Goal: Task Accomplishment & Management: Manage account settings

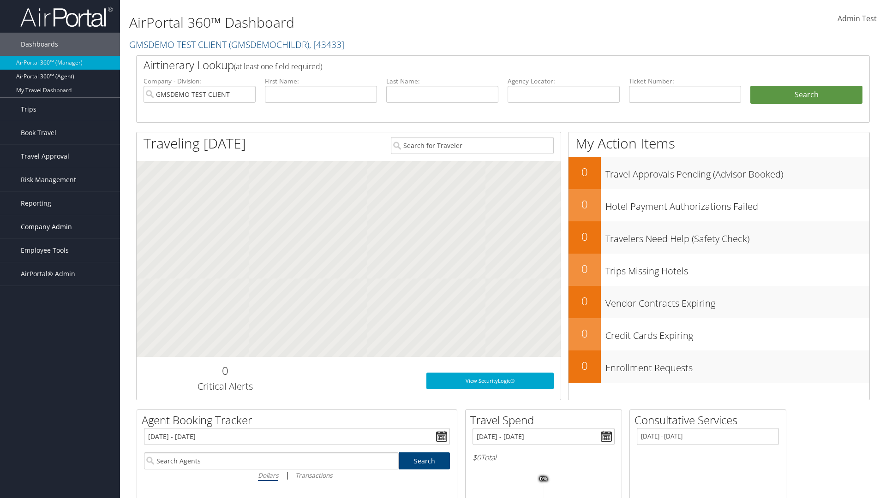
click at [60, 227] on span "Company Admin" at bounding box center [46, 226] width 51 height 23
click at [0, 0] on link "Technology Settings" at bounding box center [0, 0] width 0 height 0
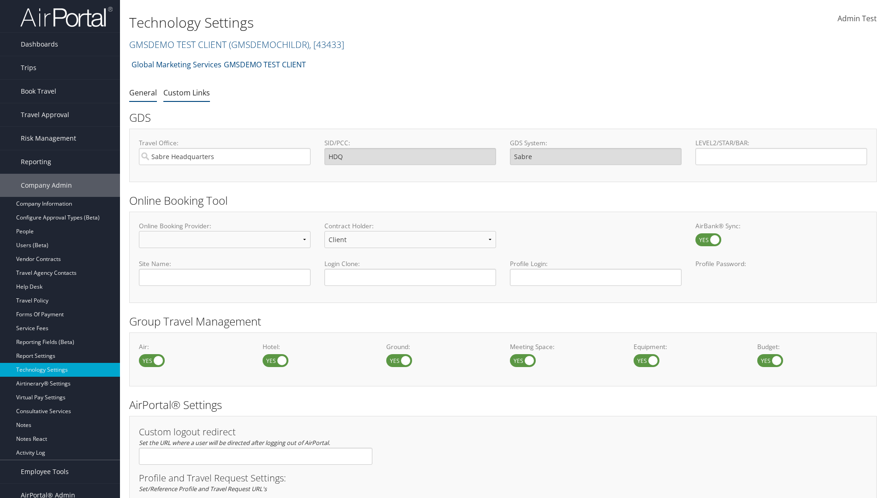
click at [186, 92] on link "Custom Links" at bounding box center [186, 93] width 47 height 10
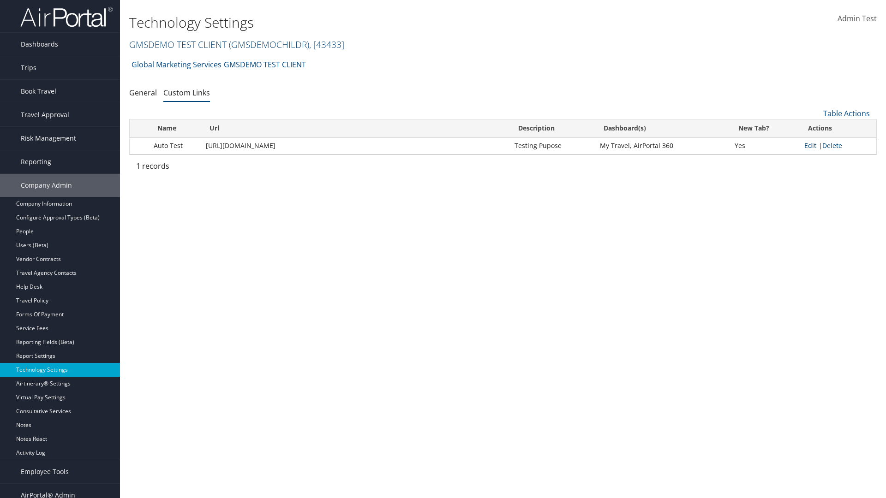
click at [177, 44] on link "GMSDEMO TEST CLIENT ( GMSDEMOCHILDR ) , [ 43433 ]" at bounding box center [236, 44] width 215 height 12
click at [0, 0] on input "search" at bounding box center [0, 0] width 0 height 0
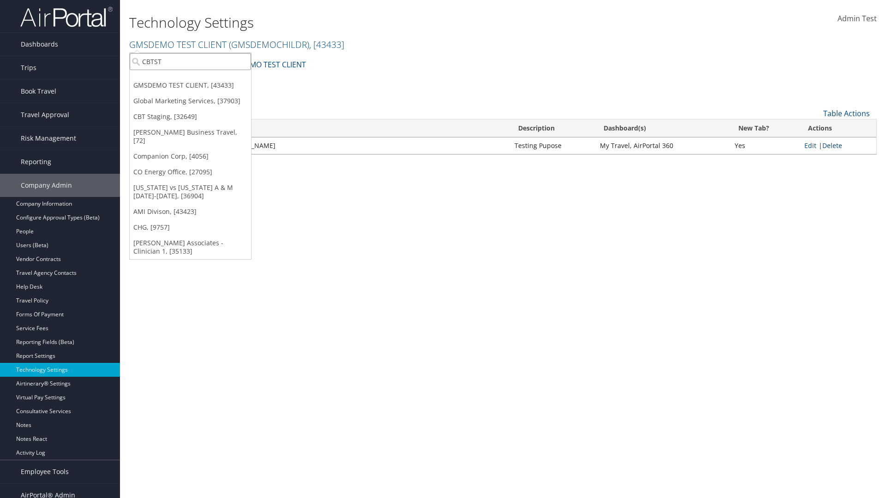
type input "CBTSTG"
click at [190, 78] on div "CBT Staging (CBTSTG), [32649]" at bounding box center [191, 78] width 132 height 8
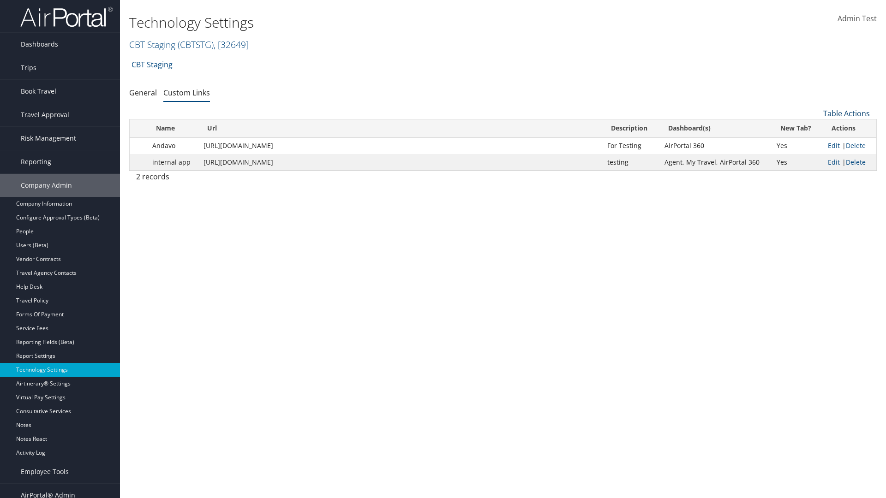
click at [846, 114] on link "Table Actions" at bounding box center [846, 113] width 47 height 10
click at [815, 128] on link "New Record" at bounding box center [815, 128] width 121 height 16
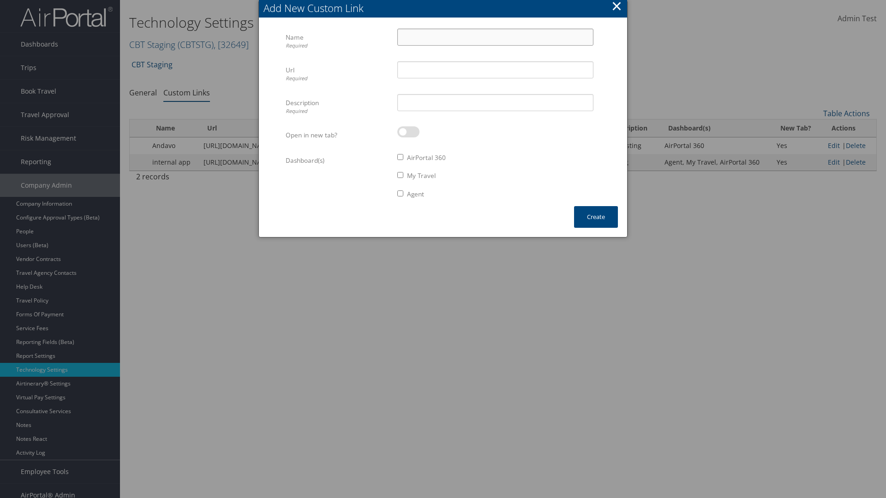
click at [495, 37] on input "Name Required" at bounding box center [495, 37] width 196 height 17
type input "Auto Test"
click at [495, 70] on input "Url Required" at bounding box center [495, 69] width 196 height 17
type input "[URL][DOMAIN_NAME]"
click at [495, 102] on input "Description Required" at bounding box center [495, 102] width 196 height 17
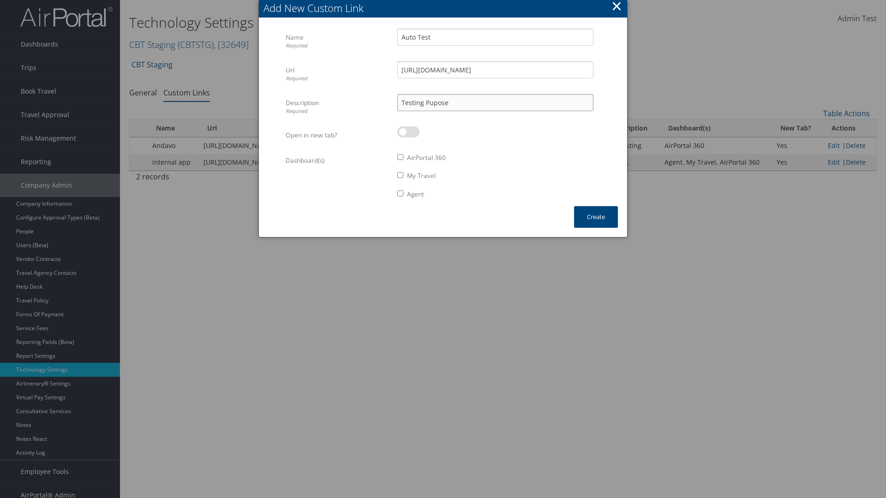
type input "Testing Pupose"
click at [408, 132] on label at bounding box center [408, 131] width 22 height 11
click at [408, 132] on input "checkbox" at bounding box center [405, 134] width 6 height 6
checkbox input "true"
click at [427, 158] on label "AirPortal 360" at bounding box center [426, 157] width 39 height 9
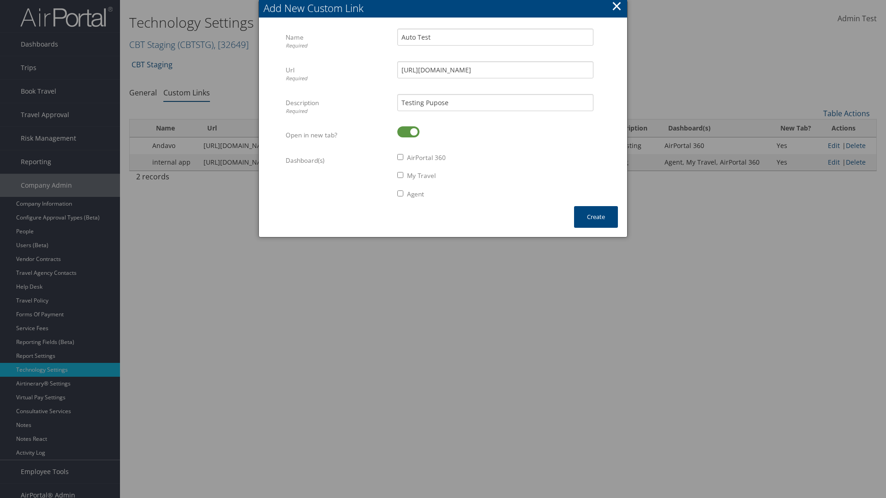
click at [403, 158] on input "AirPortal 360" at bounding box center [400, 157] width 6 height 6
checkbox input "true"
click at [422, 176] on label "My Travel" at bounding box center [421, 175] width 29 height 9
click at [403, 176] on input "My Travel" at bounding box center [400, 175] width 6 height 6
checkbox input "true"
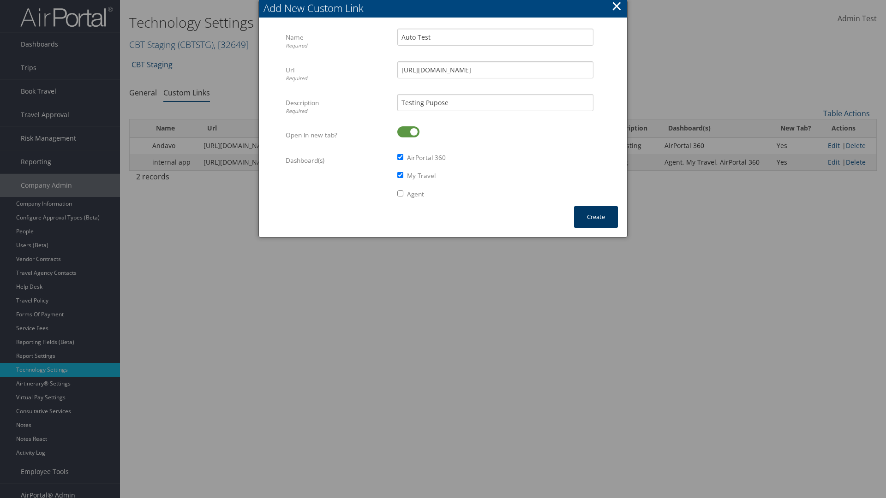
click at [596, 217] on button "Create" at bounding box center [596, 217] width 44 height 22
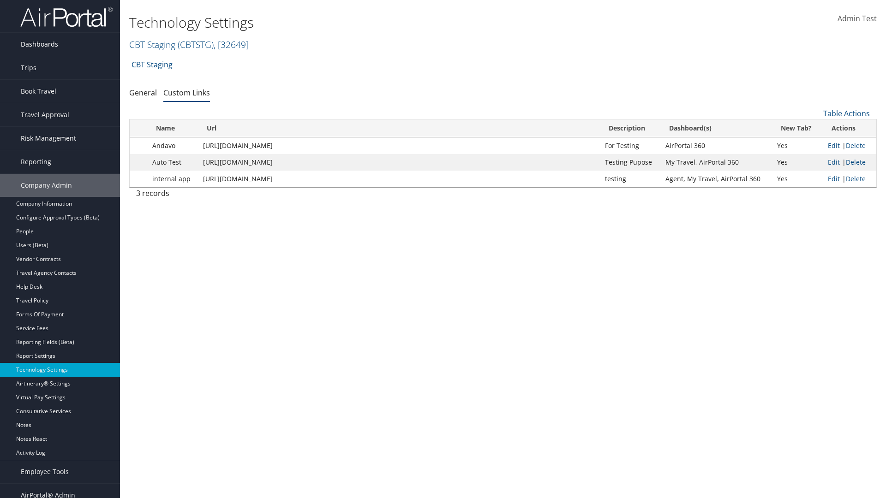
click at [60, 44] on link "Dashboards" at bounding box center [60, 44] width 120 height 23
click at [0, 0] on link "AirPortal 360™ (Manager)" at bounding box center [0, 0] width 0 height 0
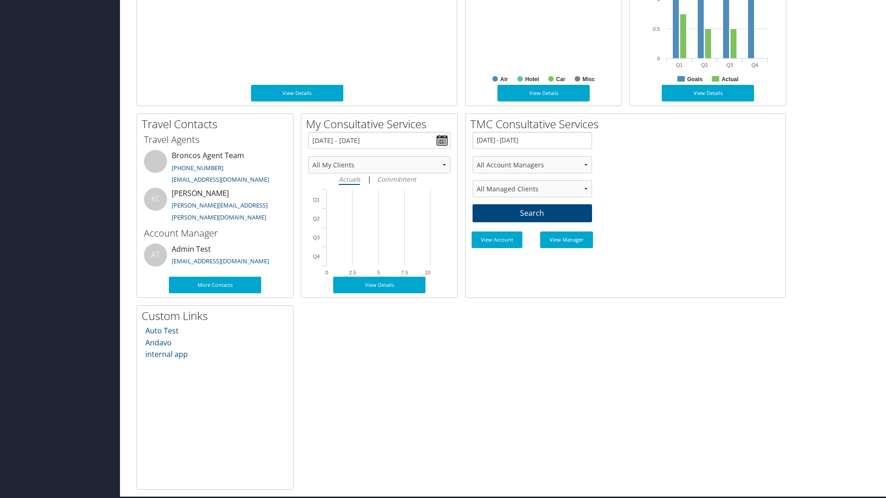
scroll to position [488, 0]
click at [161, 330] on link "Auto Test" at bounding box center [161, 331] width 33 height 10
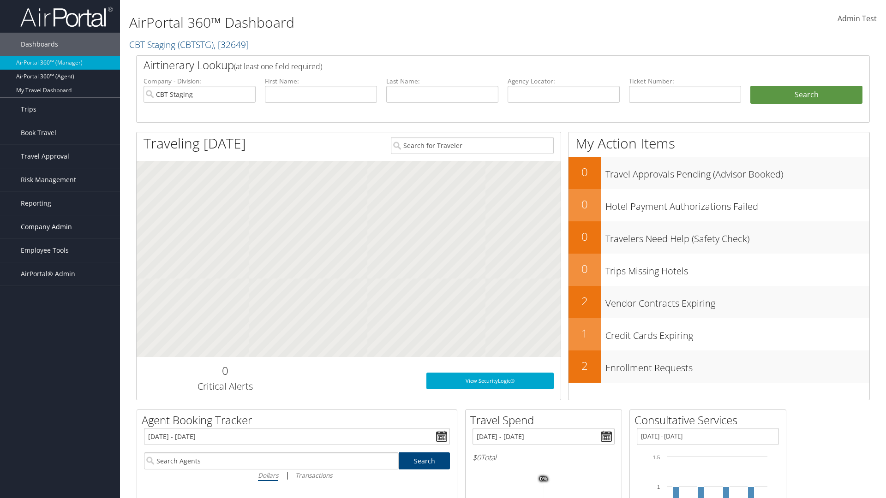
click at [60, 227] on span "Company Admin" at bounding box center [46, 226] width 51 height 23
click at [0, 0] on link "Technology Settings" at bounding box center [0, 0] width 0 height 0
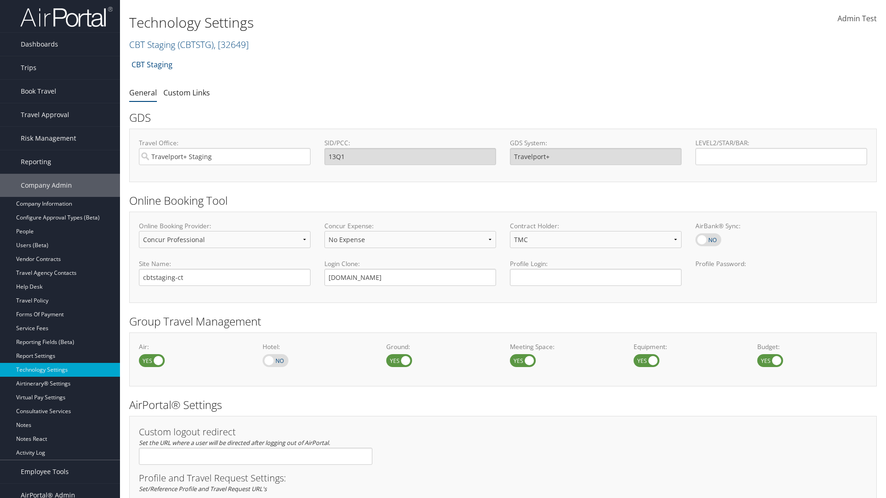
select select "4"
click at [186, 92] on link "Custom Links" at bounding box center [186, 93] width 47 height 10
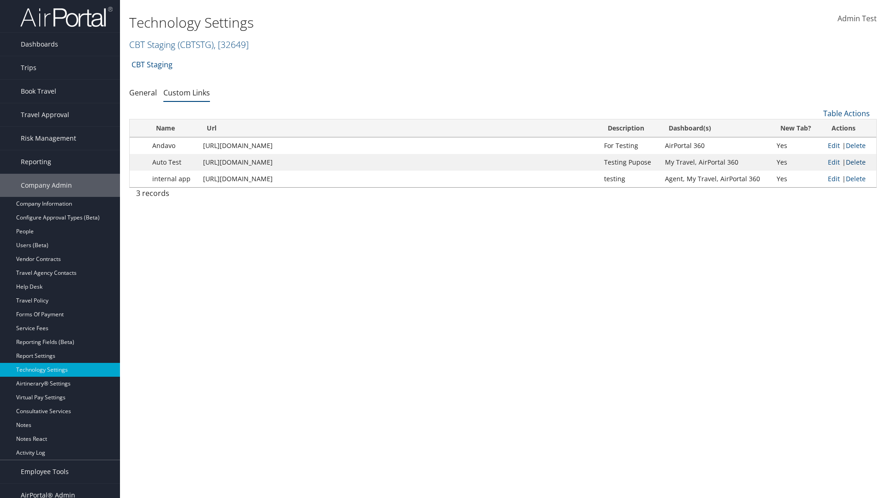
click at [855, 162] on link "Delete" at bounding box center [856, 162] width 20 height 9
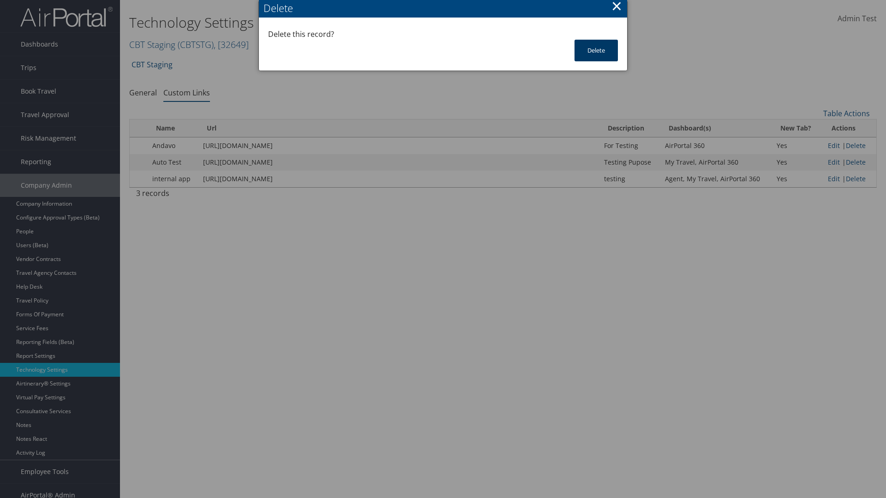
click at [596, 50] on button "Delete" at bounding box center [595, 51] width 43 height 22
